Goal: Find specific page/section: Find specific page/section

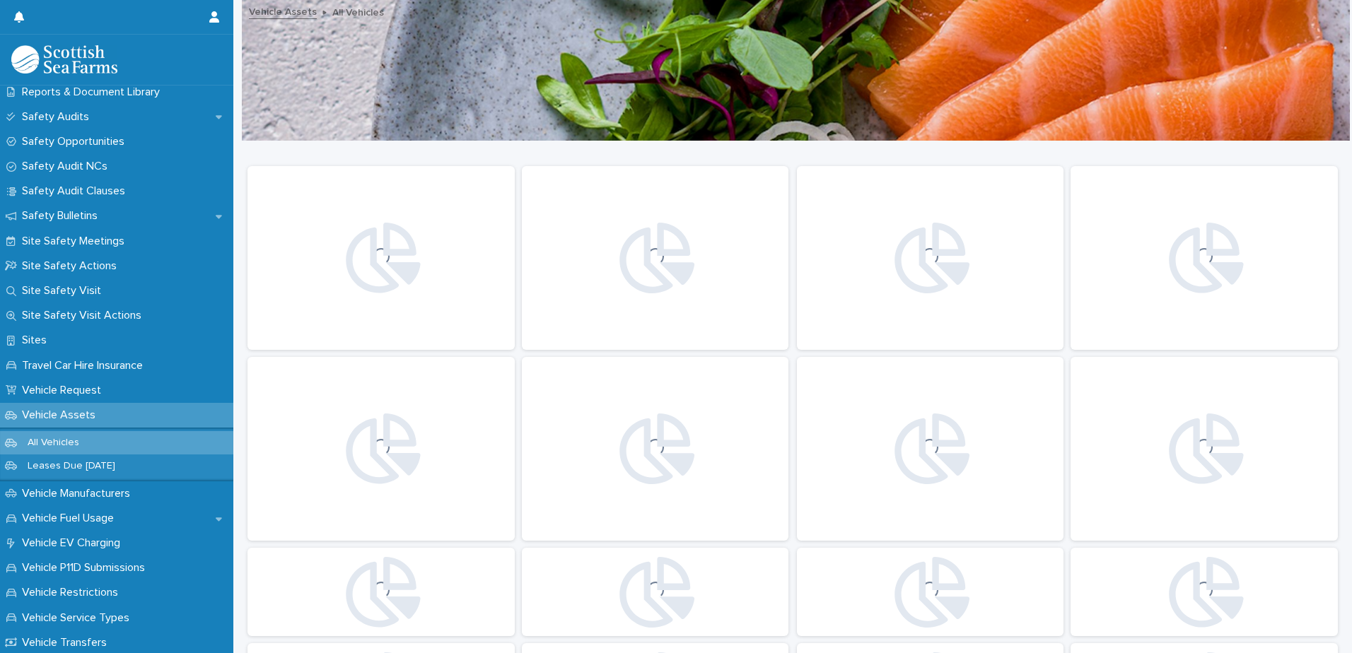
scroll to position [778, 0]
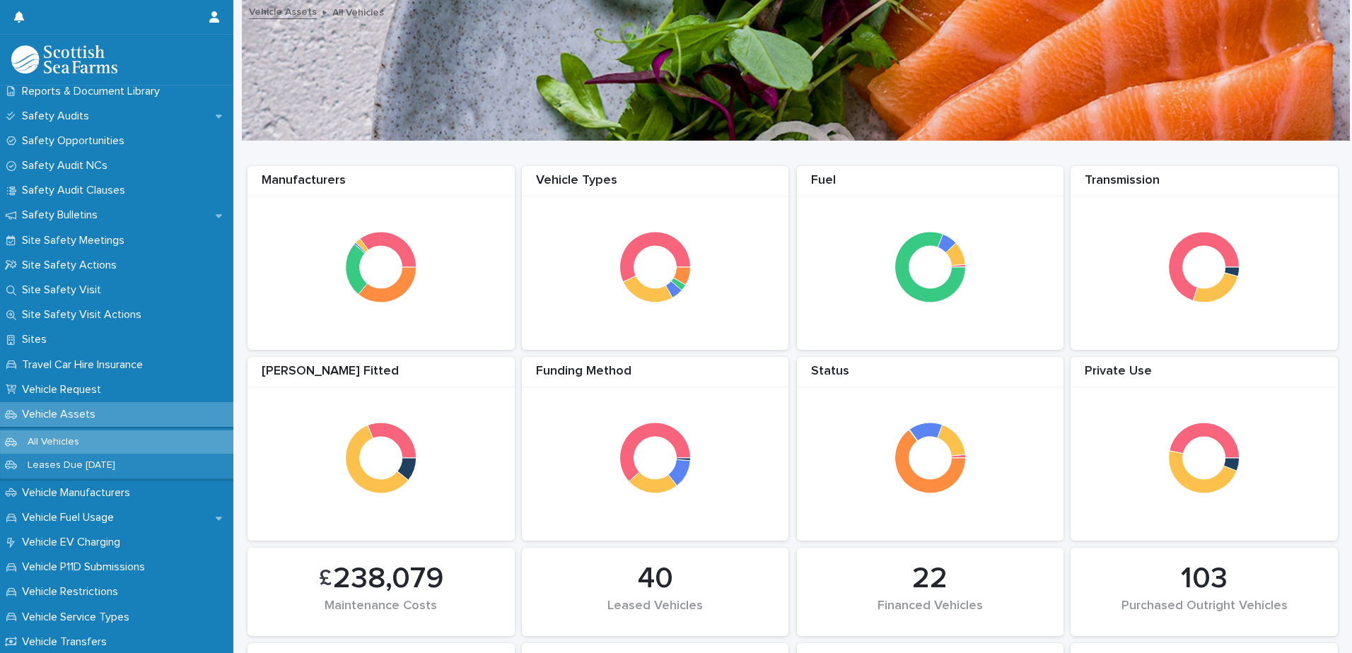
click at [114, 409] on div "Vehicle Assets" at bounding box center [116, 414] width 233 height 25
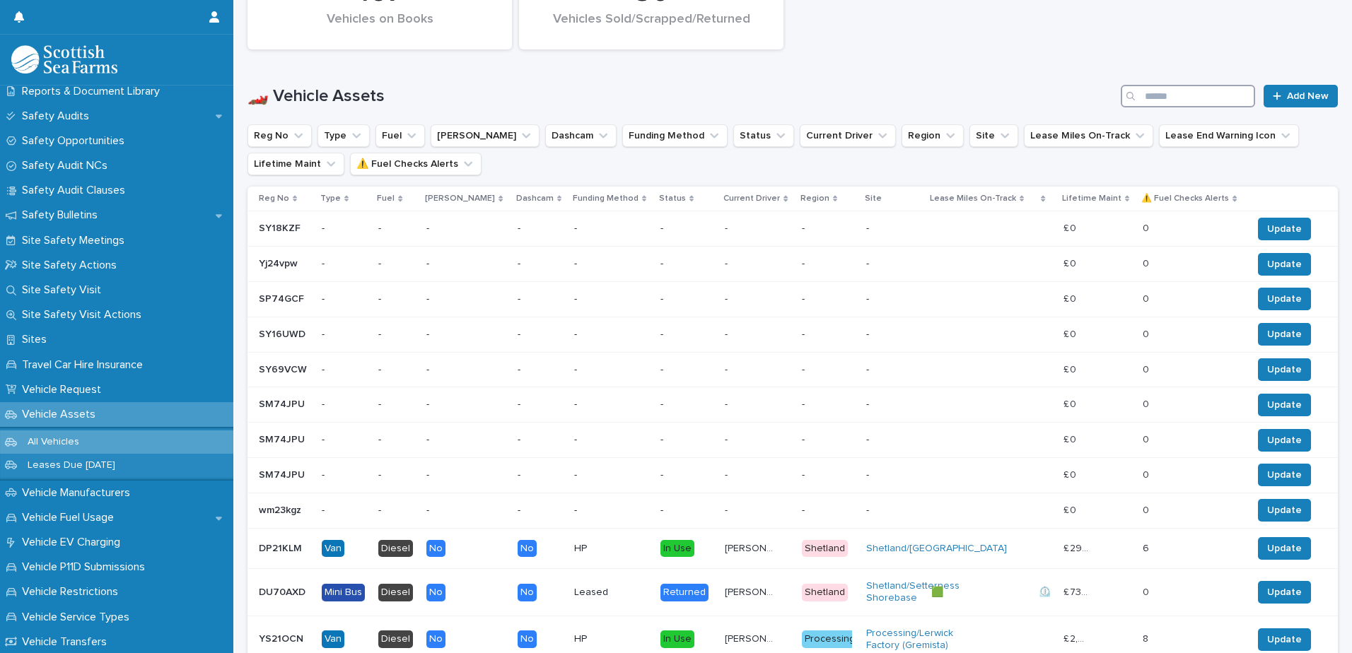
click at [1162, 98] on input "Search" at bounding box center [1188, 96] width 134 height 23
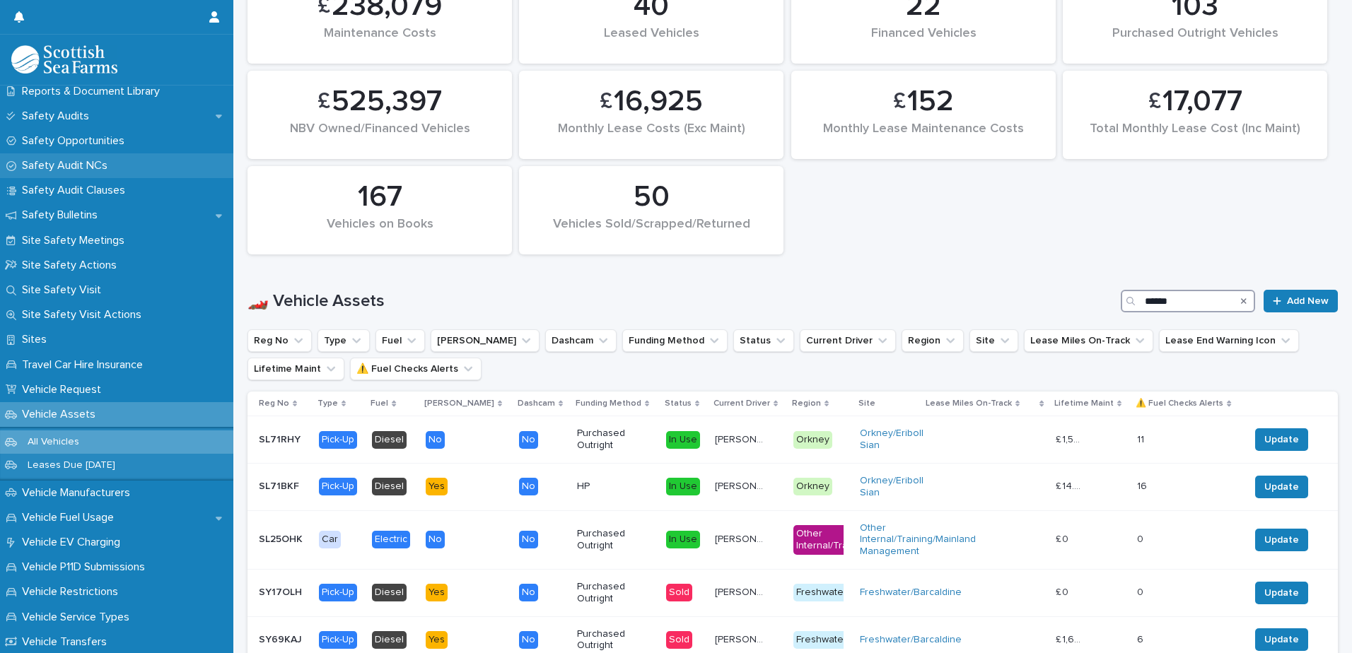
scroll to position [552, 0]
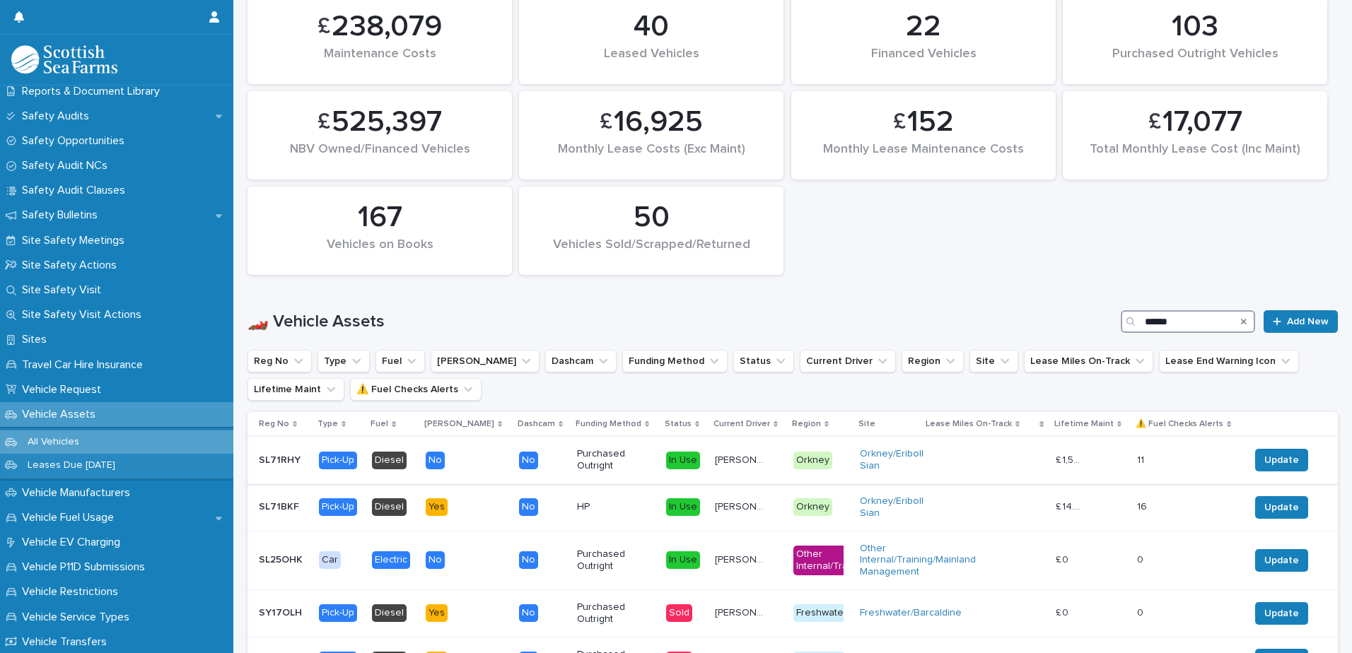
type input "******"
click at [283, 456] on p "SL71RHY" at bounding box center [281, 459] width 45 height 15
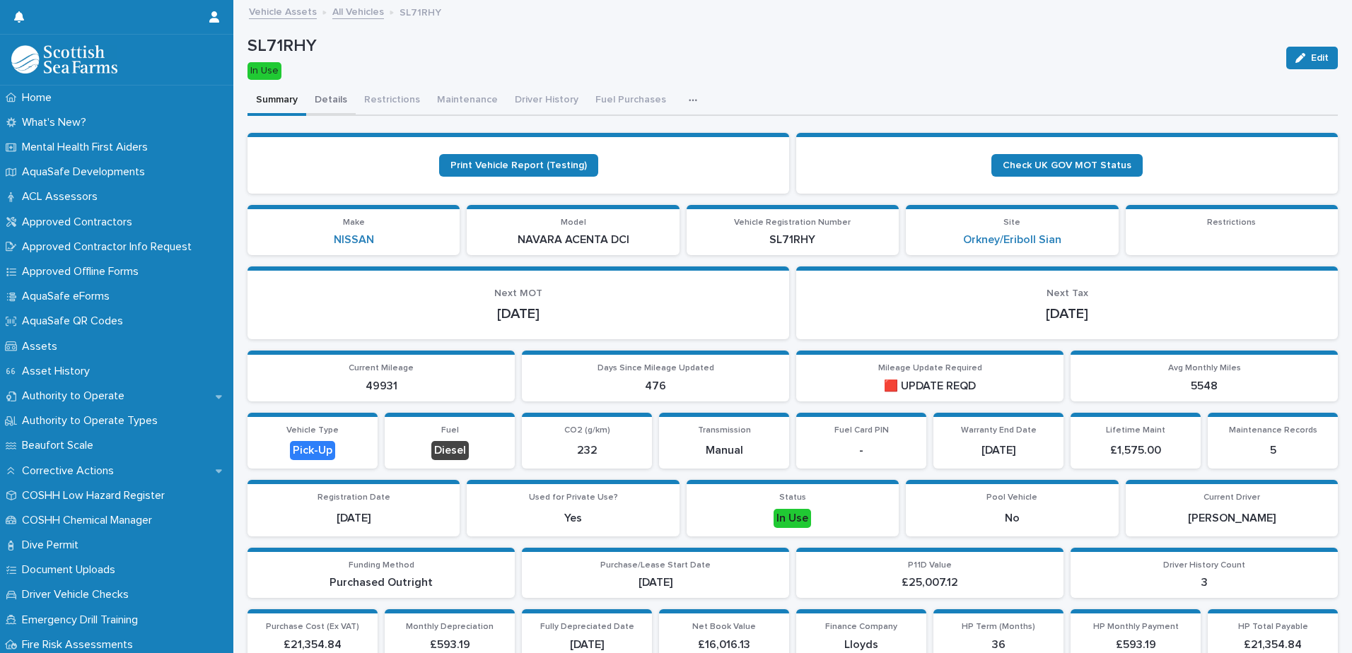
click at [320, 94] on button "Details" at bounding box center [331, 101] width 50 height 30
